Goal: Navigation & Orientation: Find specific page/section

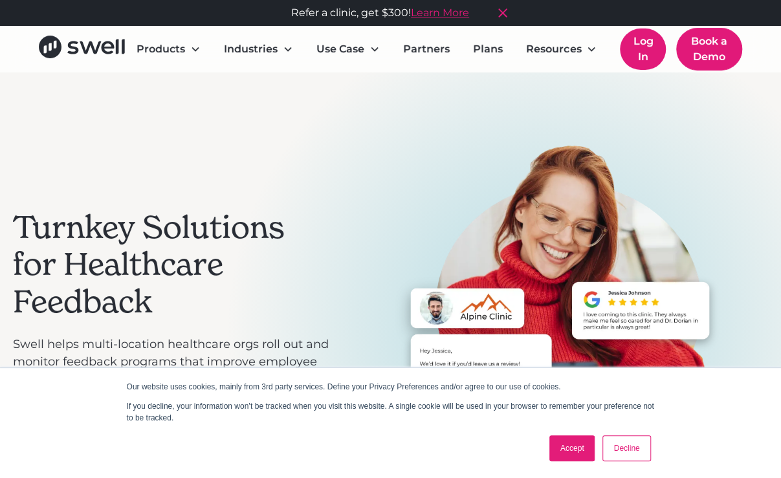
click at [644, 53] on link "Log In" at bounding box center [643, 48] width 46 height 41
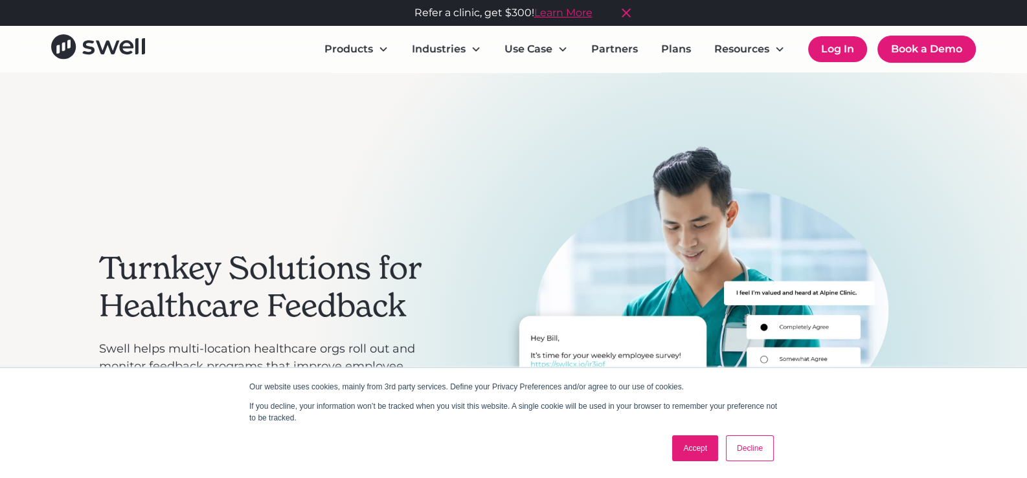
click at [781, 49] on link "Log In" at bounding box center [837, 49] width 59 height 26
click at [781, 52] on link "Log In" at bounding box center [837, 49] width 59 height 26
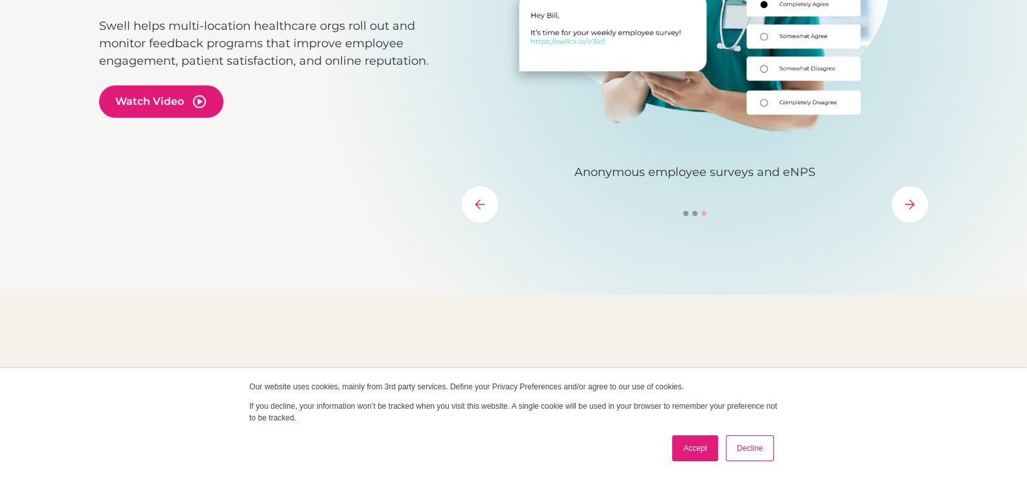
scroll to position [388, 0]
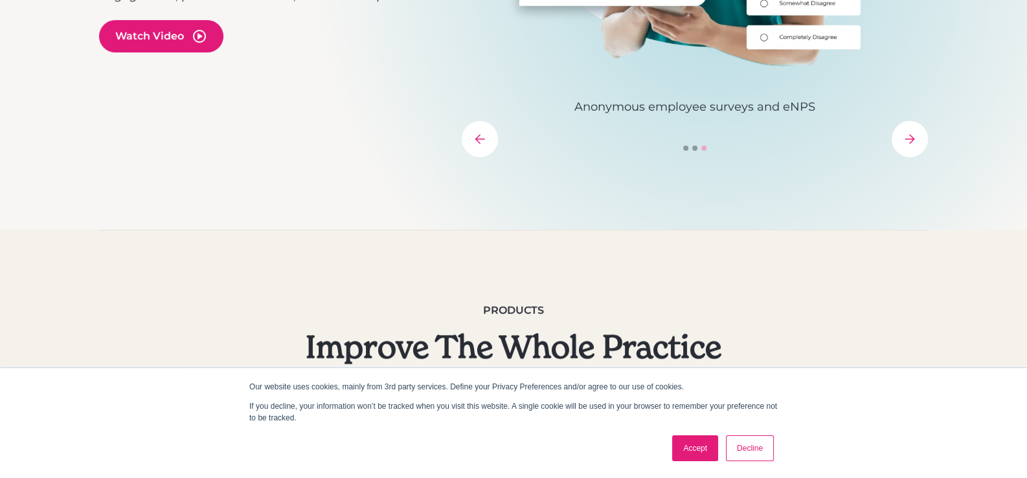
click at [703, 446] on link "Accept" at bounding box center [695, 449] width 46 height 26
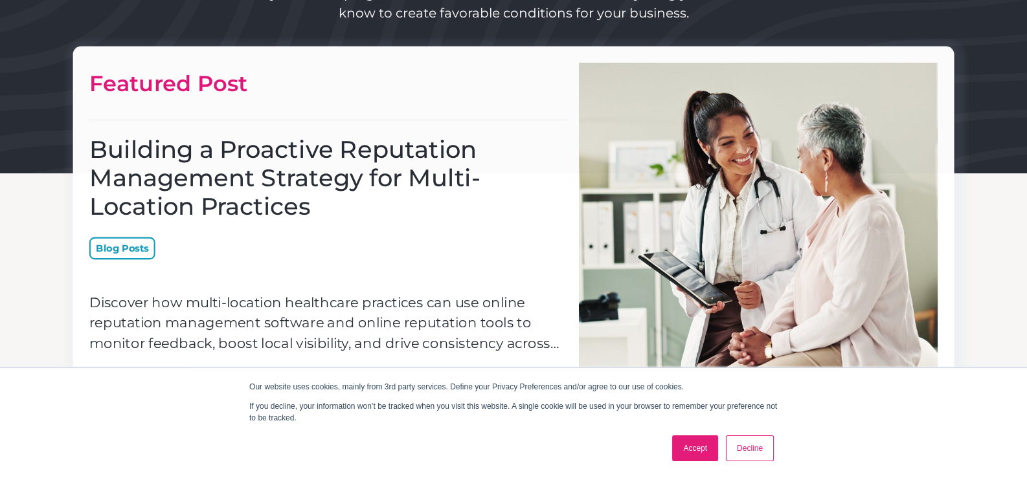
scroll to position [517, 0]
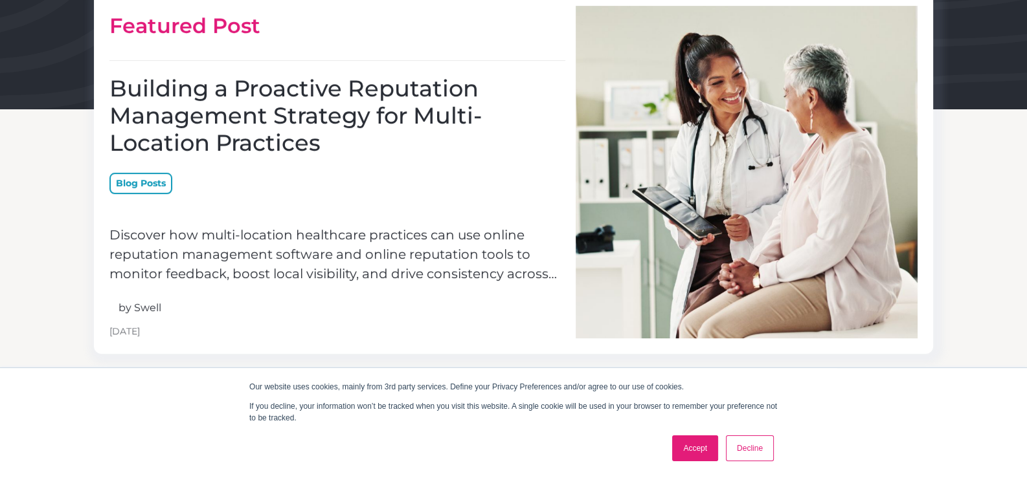
click at [700, 449] on link "Accept" at bounding box center [695, 449] width 46 height 26
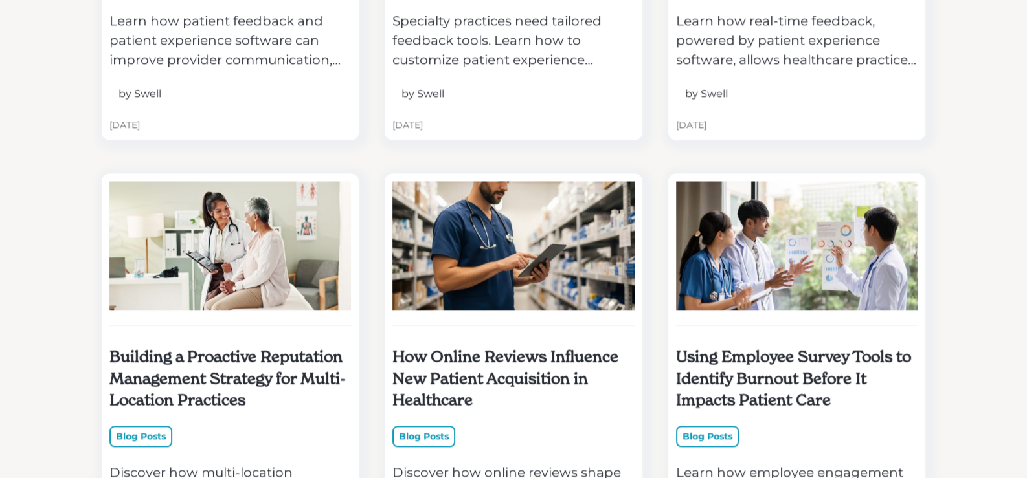
scroll to position [1955, 0]
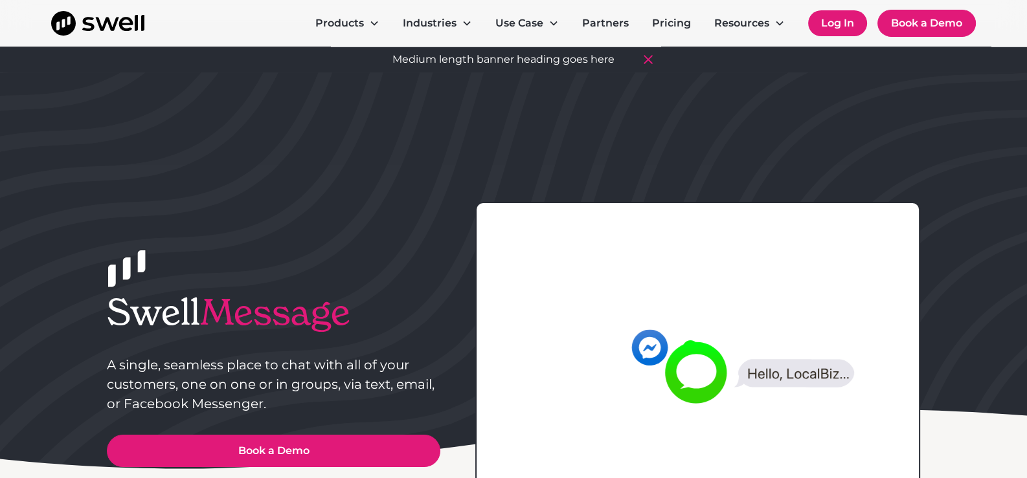
click at [845, 11] on link "Log In" at bounding box center [837, 23] width 59 height 26
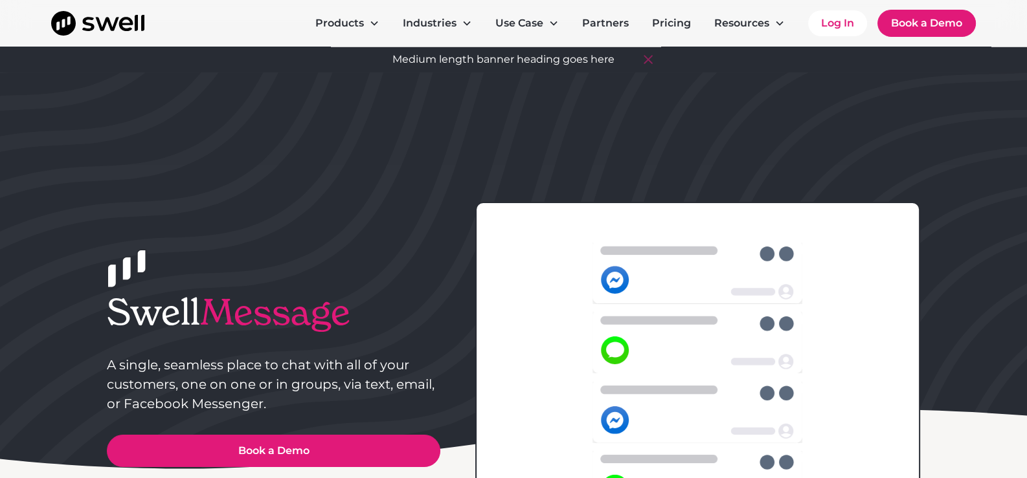
click at [647, 60] on icon at bounding box center [648, 59] width 9 height 9
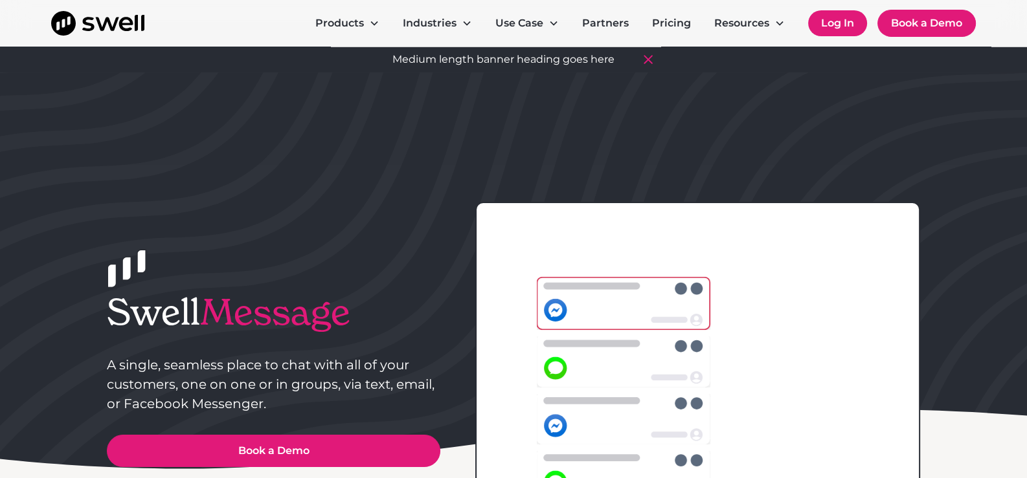
click at [825, 19] on link "Log In" at bounding box center [837, 23] width 59 height 26
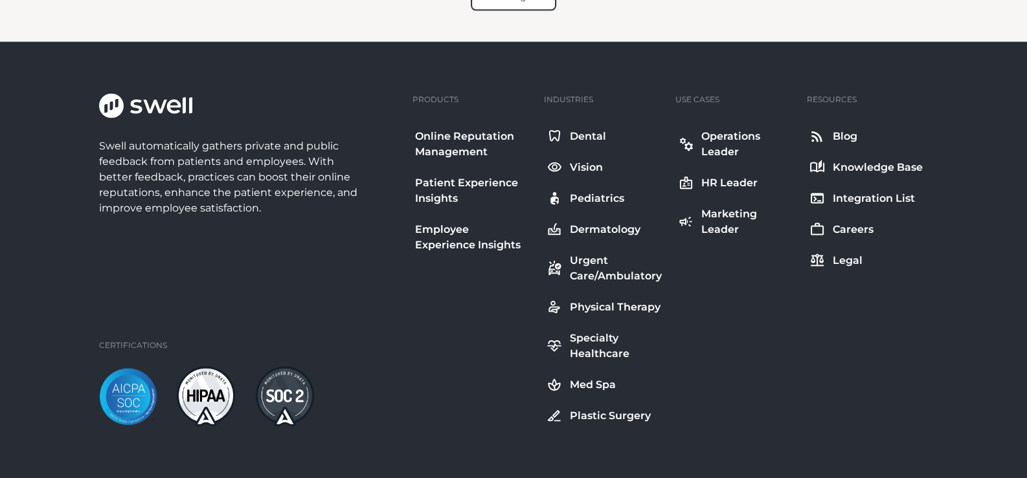
scroll to position [3361, 0]
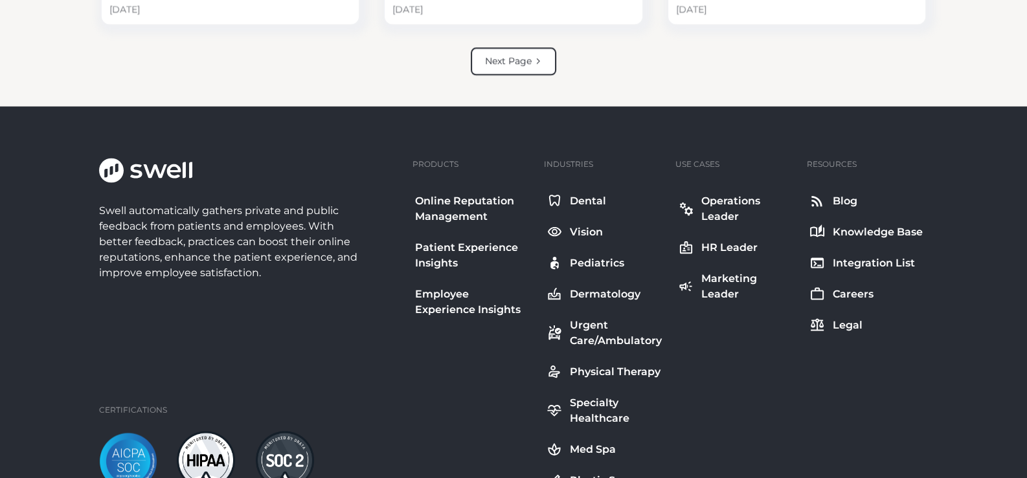
click at [835, 194] on div "Blog" at bounding box center [845, 202] width 25 height 16
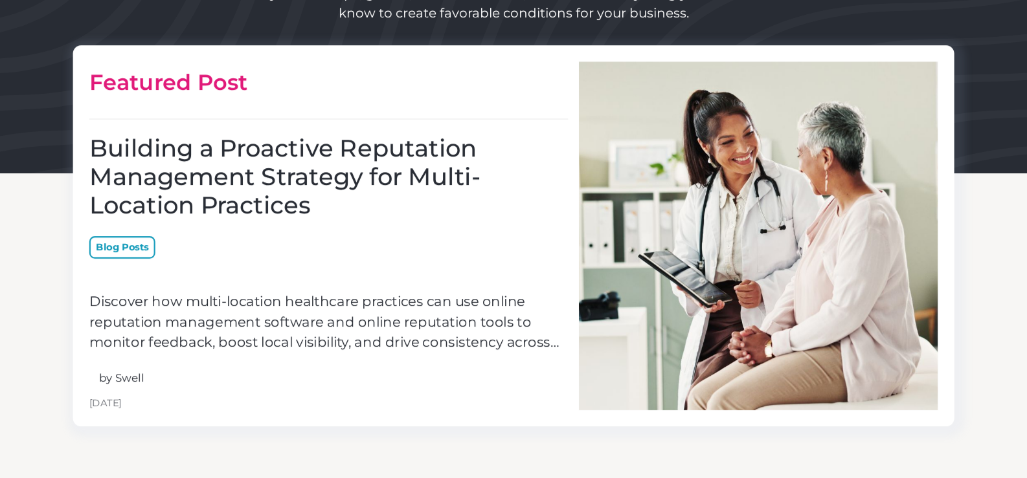
scroll to position [517, 0]
